Goal: Task Accomplishment & Management: Manage account settings

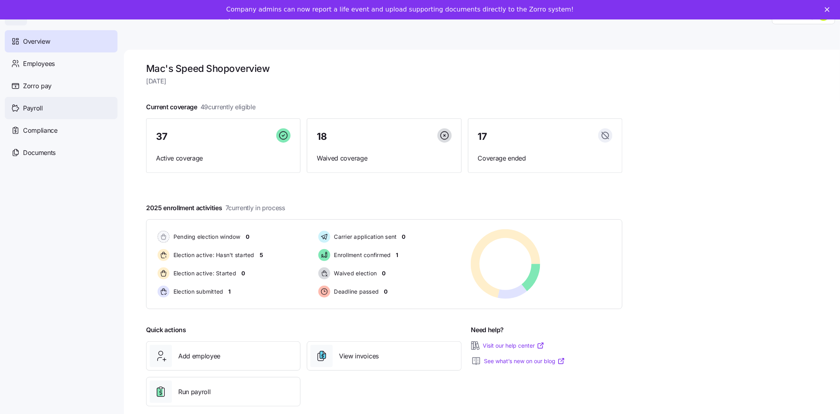
click at [39, 107] on span "Payroll" at bounding box center [33, 108] width 20 height 10
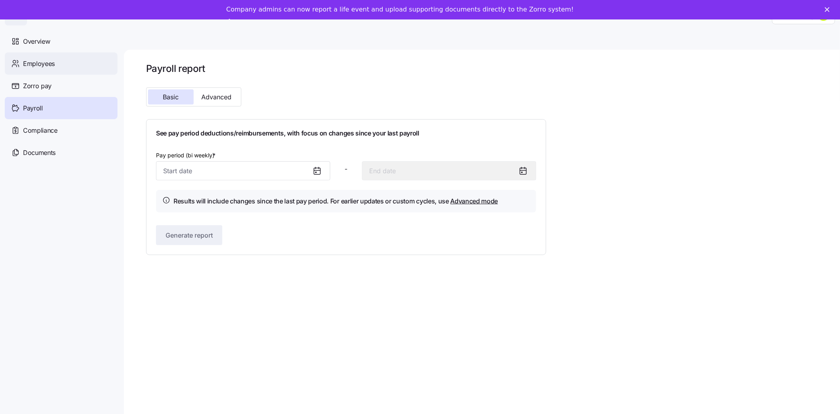
click at [47, 62] on span "Employees" at bounding box center [39, 64] width 32 height 10
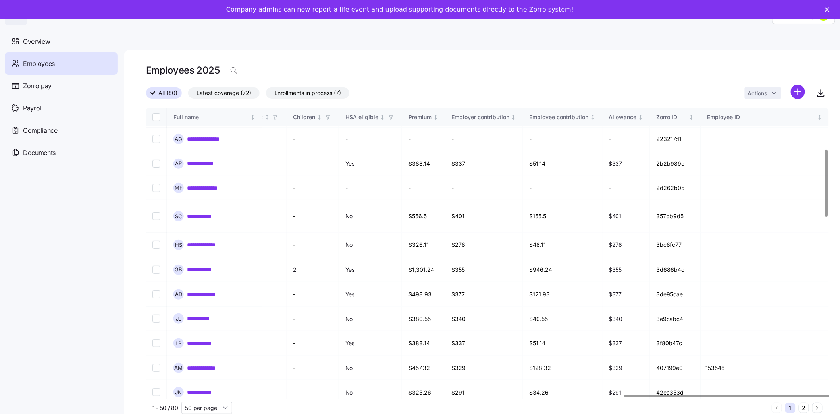
scroll to position [178, 1600]
click at [724, 397] on div at bounding box center [727, 395] width 206 height 3
